Goal: Information Seeking & Learning: Check status

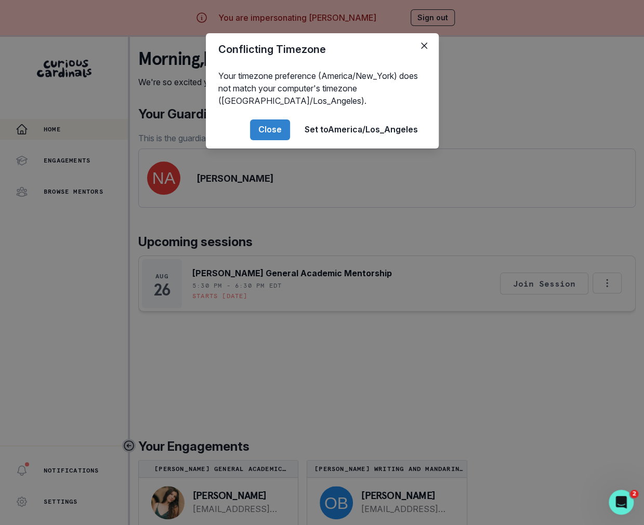
click at [373, 251] on div "Conflicting Timezone Your timezone preference (America/New_York) does not match…" at bounding box center [322, 262] width 644 height 525
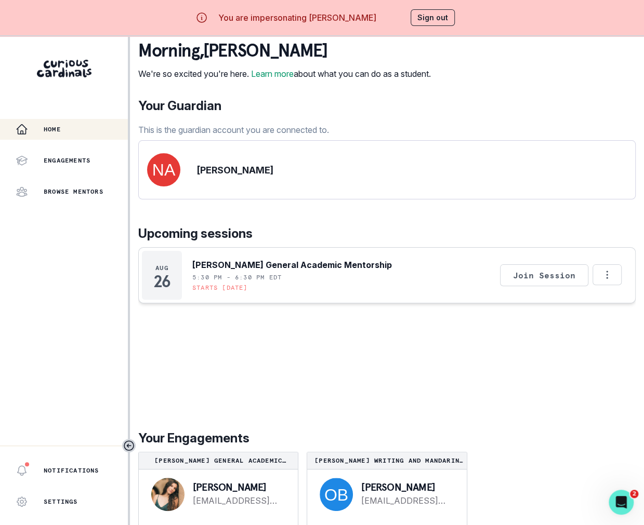
scroll to position [36, 0]
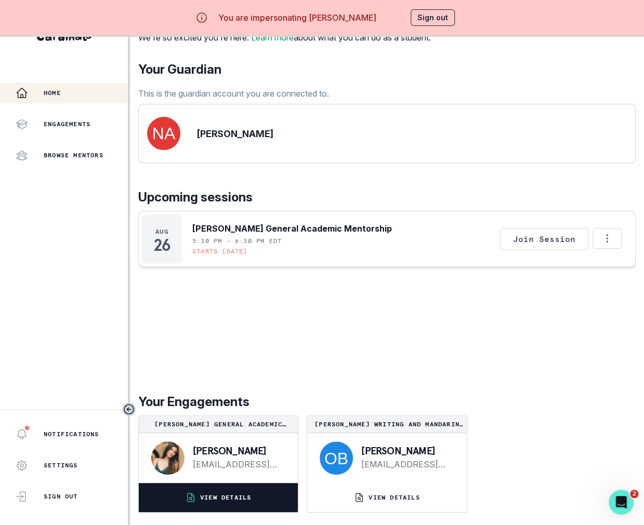
click at [248, 497] on p "VIEW DETAILS" at bounding box center [225, 498] width 51 height 8
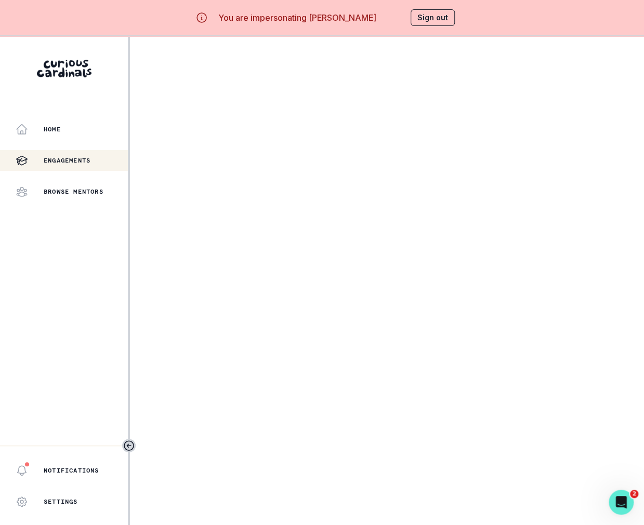
scroll to position [36, 0]
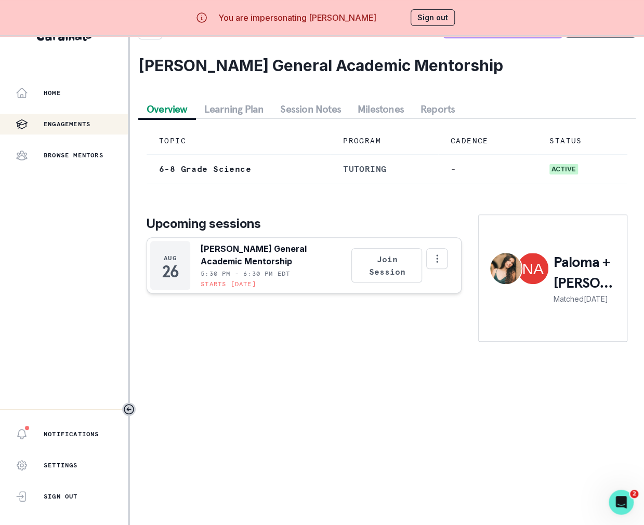
click at [310, 108] on button "Session Notes" at bounding box center [310, 109] width 77 height 19
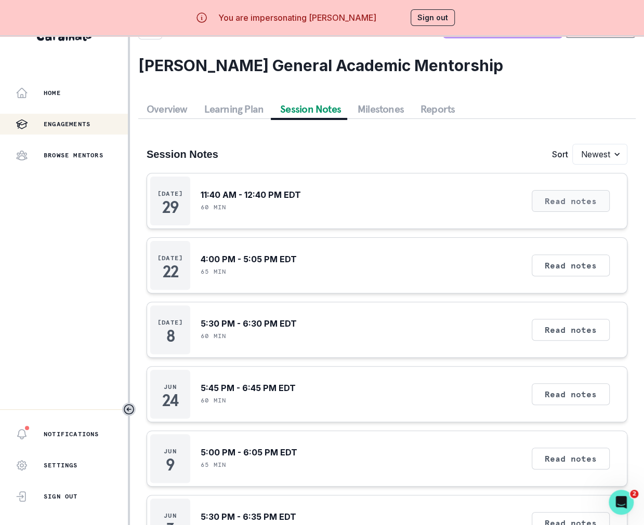
click at [552, 196] on button "Read notes" at bounding box center [571, 201] width 78 height 22
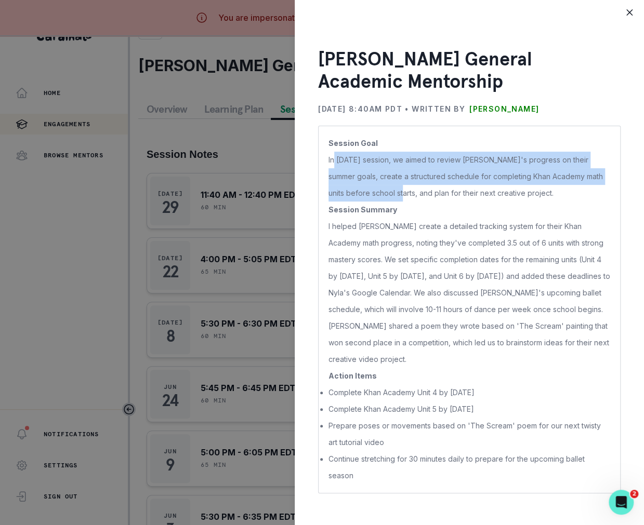
drag, startPoint x: 335, startPoint y: 163, endPoint x: 385, endPoint y: 195, distance: 59.0
click at [385, 195] on p "In [DATE] session, we aimed to review [PERSON_NAME]'s progress on their summer …" at bounding box center [469, 177] width 282 height 50
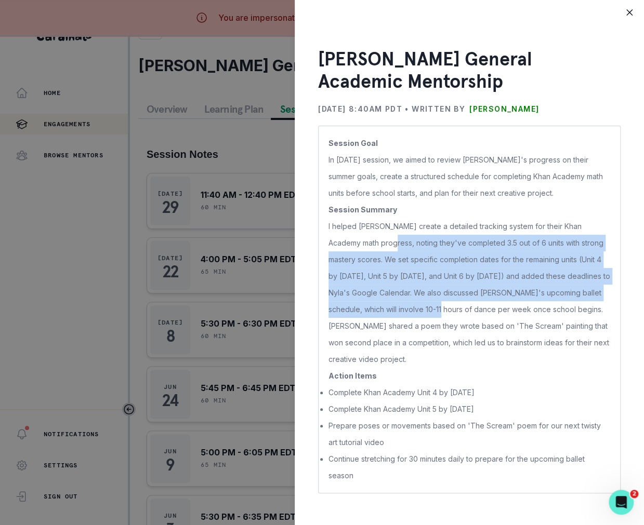
drag, startPoint x: 373, startPoint y: 246, endPoint x: 419, endPoint y: 303, distance: 73.2
click at [419, 303] on p "I helped [PERSON_NAME] create a detailed tracking system for their Khan Academy…" at bounding box center [469, 293] width 282 height 150
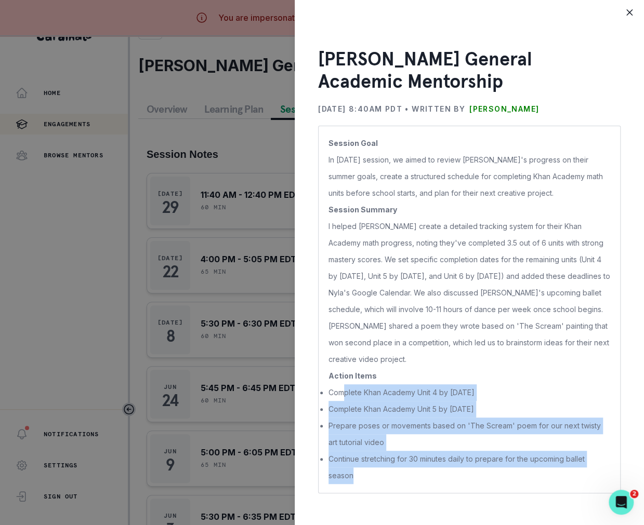
drag, startPoint x: 345, startPoint y: 372, endPoint x: 420, endPoint y: 463, distance: 118.5
click at [420, 463] on ul "Complete Khan Academy Unit 4 by [DATE] Complete Khan Academy Unit 5 by [DATE] P…" at bounding box center [469, 435] width 282 height 100
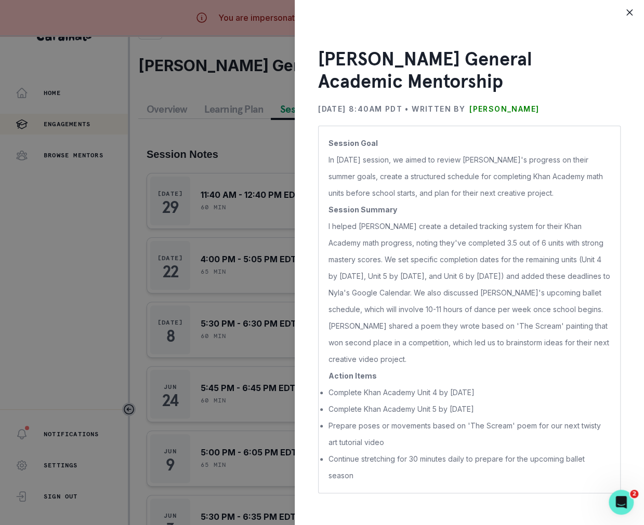
click at [211, 335] on div "[PERSON_NAME] General Academic Mentorship [DATE] 8:40AM PDT • Written by [PERSO…" at bounding box center [322, 262] width 644 height 525
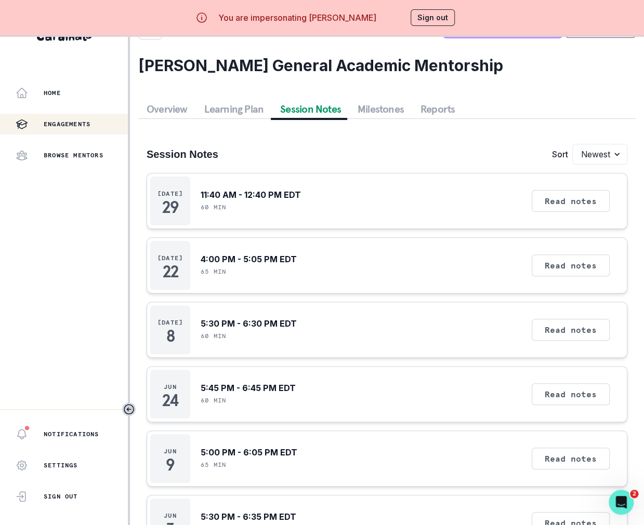
click at [384, 112] on button "Milestones" at bounding box center [380, 109] width 63 height 19
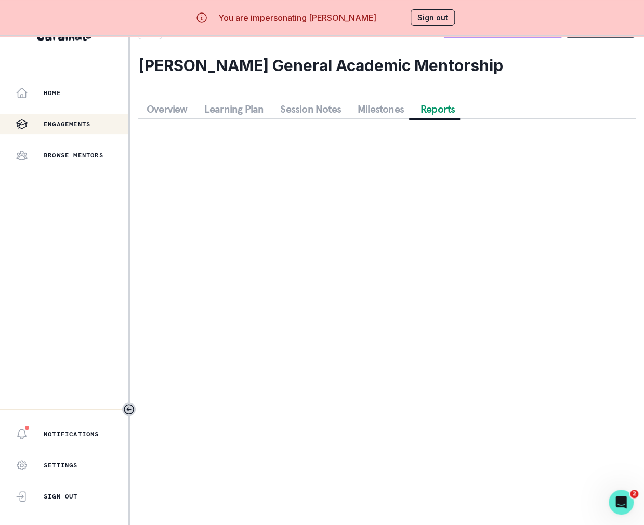
click at [434, 107] on button "Reports" at bounding box center [437, 109] width 51 height 19
click at [243, 122] on div "Schedule a Session Support [PERSON_NAME] General Academic Mentorship Overview L…" at bounding box center [386, 65] width 497 height 131
click at [230, 110] on button "Learning Plan" at bounding box center [234, 109] width 76 height 19
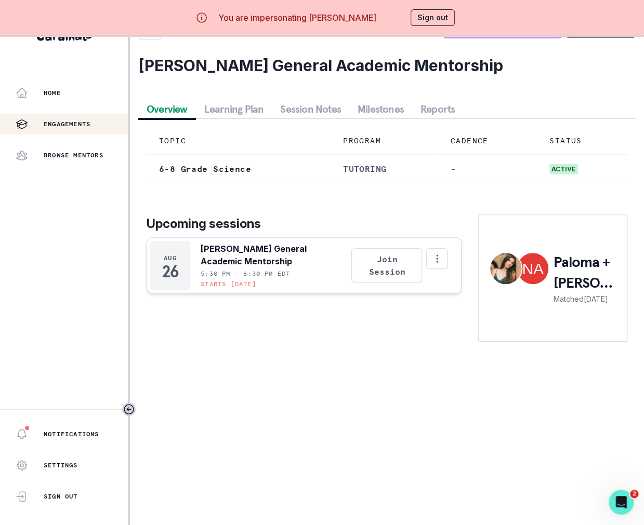
click at [166, 109] on button "Overview" at bounding box center [167, 109] width 58 height 19
click at [89, 104] on div "Home Engagements Browse Mentors" at bounding box center [64, 124] width 128 height 83
click at [71, 93] on div "Home" at bounding box center [72, 93] width 112 height 12
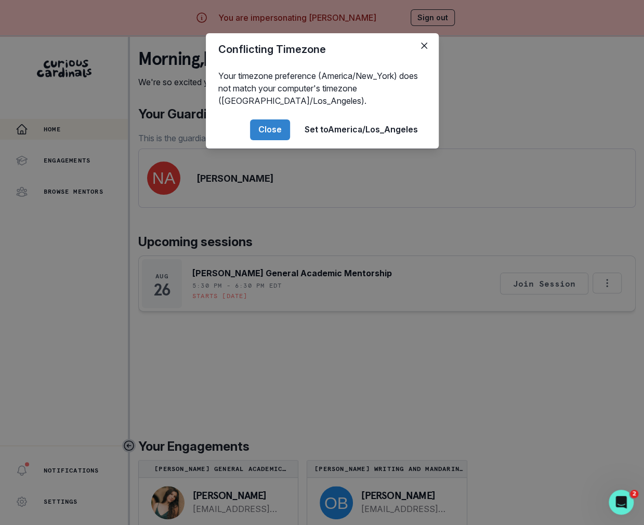
click at [194, 301] on div "Conflicting Timezone Your timezone preference (America/New_York) does not match…" at bounding box center [322, 262] width 644 height 525
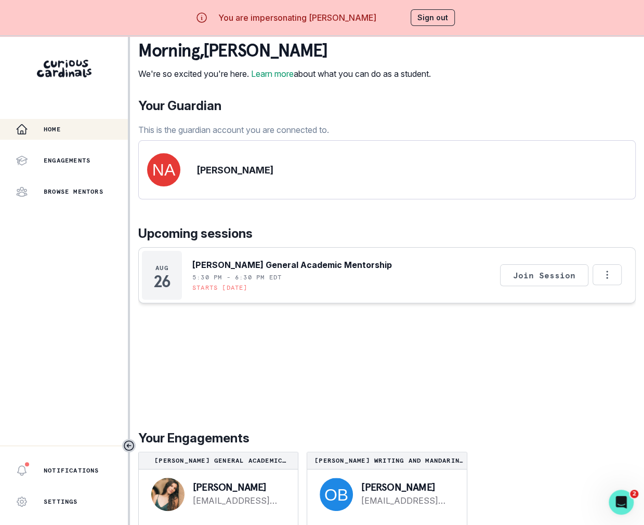
scroll to position [36, 0]
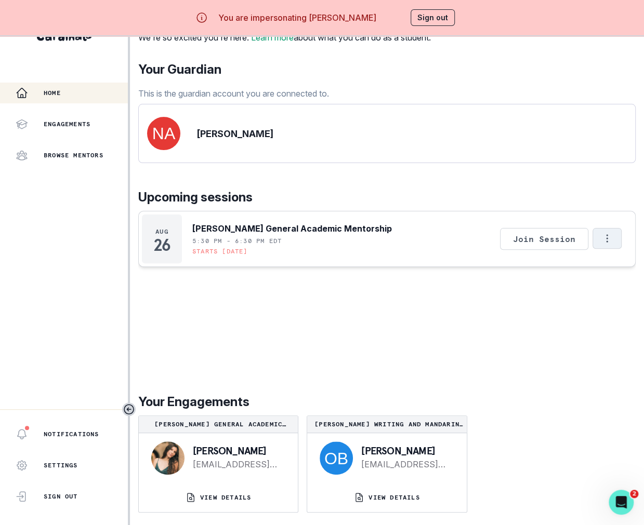
click at [605, 239] on icon "Options" at bounding box center [606, 238] width 11 height 11
click at [443, 349] on div "[DATE] [PERSON_NAME] General Academic Mentorship 5:30 PM - 6:30 PM EDT Starts […" at bounding box center [386, 289] width 497 height 157
click at [423, 22] on button "Sign out" at bounding box center [433, 17] width 44 height 17
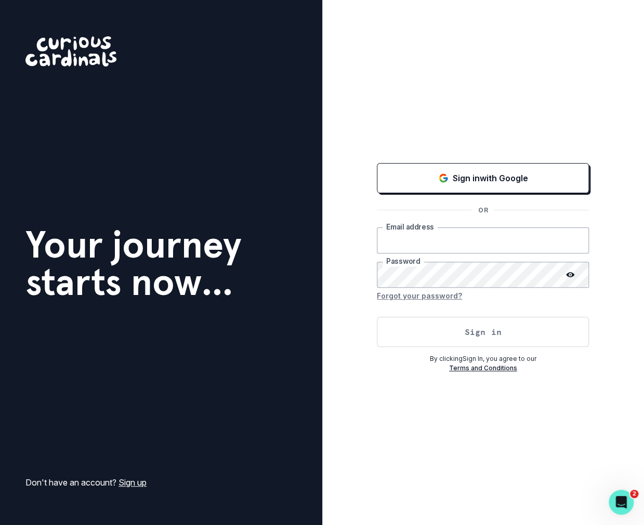
type input "[PERSON_NAME][EMAIL_ADDRESS][DOMAIN_NAME]"
click at [449, 334] on button "Sign in" at bounding box center [483, 332] width 212 height 30
